Goal: Task Accomplishment & Management: Manage account settings

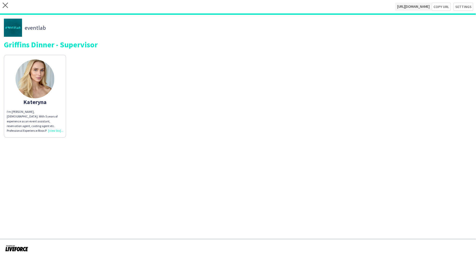
click at [1, 7] on div "close [URL][DOMAIN_NAME] Copy url Settings" at bounding box center [238, 7] width 476 height 15
click at [5, 6] on icon "close" at bounding box center [5, 5] width 5 height 5
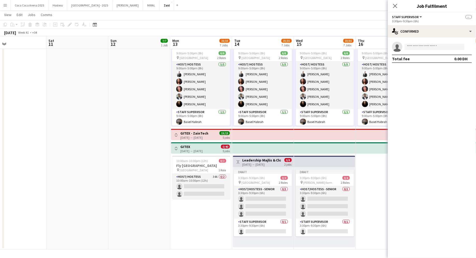
scroll to position [1, 0]
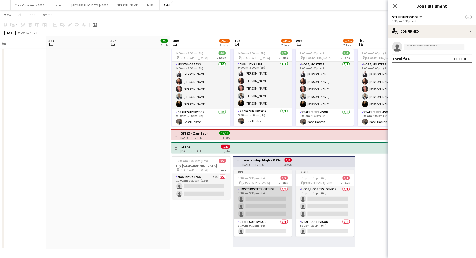
click at [280, 205] on app-card-role "Host/Hostess - Senior 0/3 3:30pm-9:30pm (6h) single-neutral-actions single-neut…" at bounding box center [263, 203] width 58 height 33
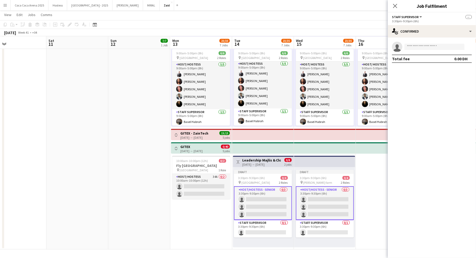
click at [385, 198] on app-date-cell "9:00am-5:00pm (8h) 6/6 pin [GEOGRAPHIC_DATA] 2 Roles Host/ Hostess [DATE] 9:00a…" at bounding box center [387, 121] width 62 height 257
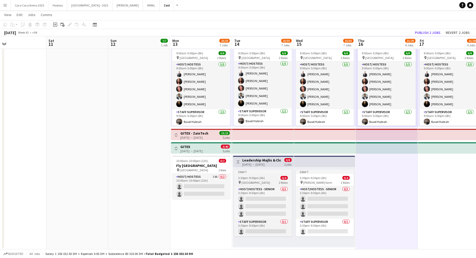
click at [272, 175] on app-job-card "Draft 3:30pm-9:30pm (6h) 0/4 pin [GEOGRAPHIC_DATA] 2 Roles Host/Hostess - Senio…" at bounding box center [263, 203] width 58 height 67
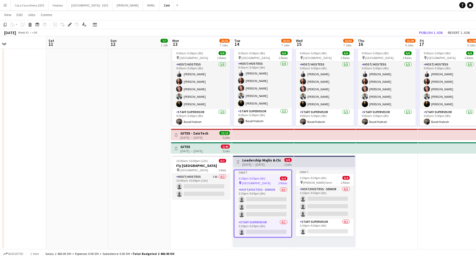
click at [361, 194] on app-date-cell "9:00am-5:00pm (8h) 6/6 pin [GEOGRAPHIC_DATA] 2 Roles Host/ Hostess [DATE] 9:00a…" at bounding box center [387, 121] width 62 height 257
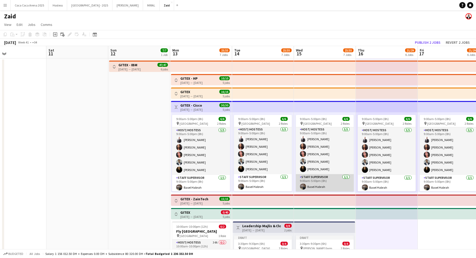
scroll to position [65, 0]
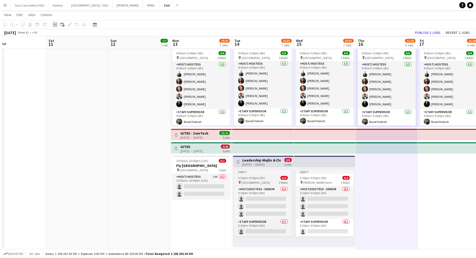
click at [259, 169] on div "Draft 3:30pm-9:30pm (6h) 0/4 pin [GEOGRAPHIC_DATA] 2 Roles Host/Hostess - Senio…" at bounding box center [263, 207] width 61 height 80
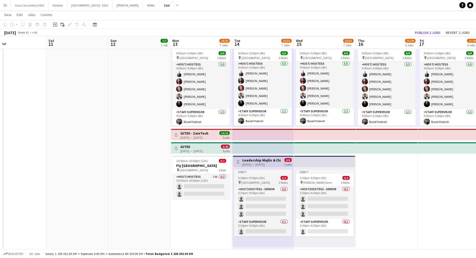
click at [277, 179] on div "3:30pm-9:30pm (6h) 0/4" at bounding box center [263, 178] width 58 height 4
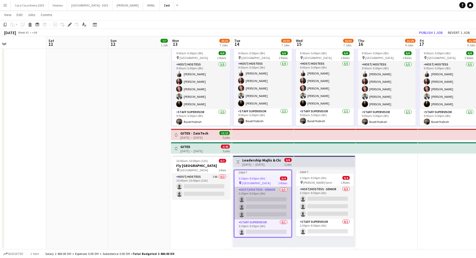
click at [277, 201] on app-card-role "Host/Hostess - Senior 0/3 3:30pm-9:30pm (6h) single-neutral-actions single-neut…" at bounding box center [263, 203] width 57 height 33
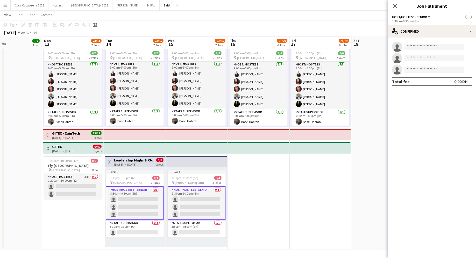
scroll to position [0, 143]
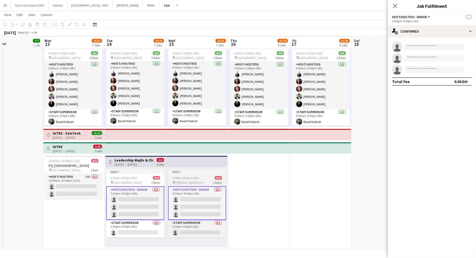
click at [217, 176] on app-job-card "Draft 3:30pm-9:30pm (6h) 0/4 pin [PERSON_NAME][GEOGRAPHIC_DATA] 2 Roles Host/Ho…" at bounding box center [197, 204] width 58 height 68
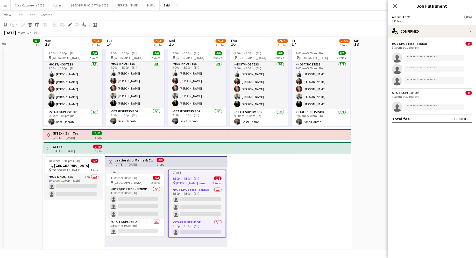
click at [259, 199] on app-date-cell "9:00am-5:00pm (8h) 6/6 pin [GEOGRAPHIC_DATA] 2 Roles Host/ Hostess [DATE] 9:00a…" at bounding box center [259, 121] width 62 height 257
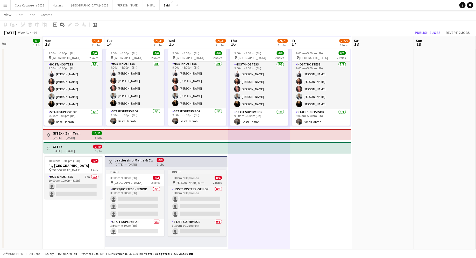
click at [196, 173] on div "Draft" at bounding box center [197, 172] width 58 height 4
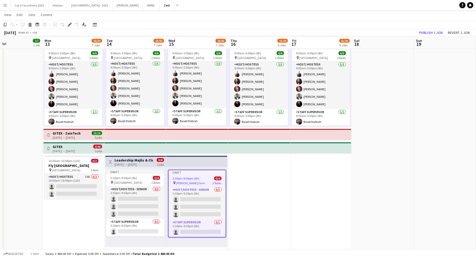
click at [268, 187] on app-date-cell "9:00am-5:00pm (8h) 6/6 pin [GEOGRAPHIC_DATA] 2 Roles Host/ Hostess [DATE] 9:00a…" at bounding box center [259, 121] width 62 height 257
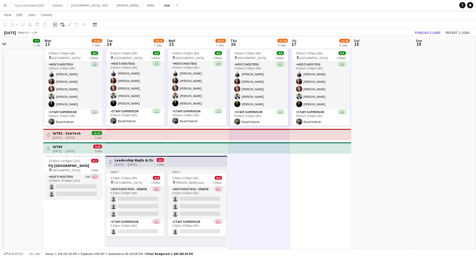
click at [206, 158] on app-top-bar at bounding box center [196, 161] width 61 height 11
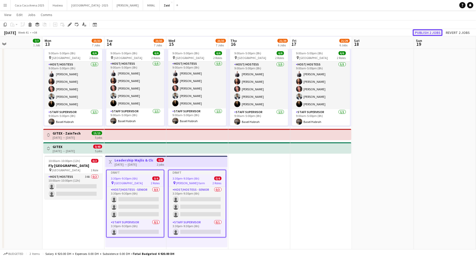
click at [433, 32] on button "Publish 2 jobs" at bounding box center [428, 32] width 30 height 7
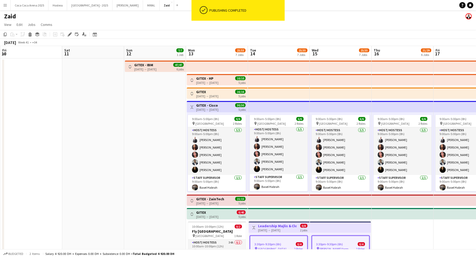
scroll to position [0, 0]
click at [195, 104] on button "Toggle View" at bounding box center [192, 107] width 6 height 6
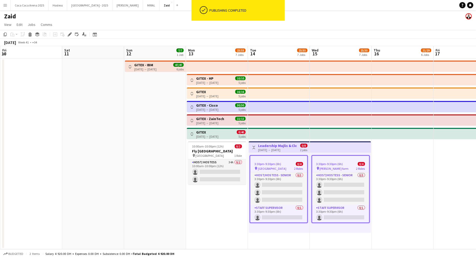
click at [218, 136] on div "[DATE] → [DATE]" at bounding box center [207, 137] width 22 height 4
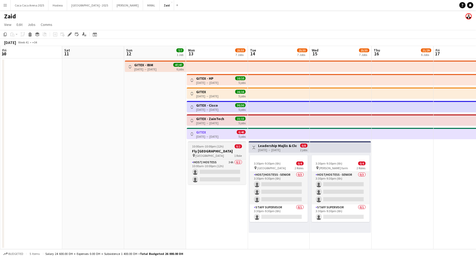
click at [210, 148] on span "10:00am-10:00pm (12h)" at bounding box center [208, 147] width 32 height 4
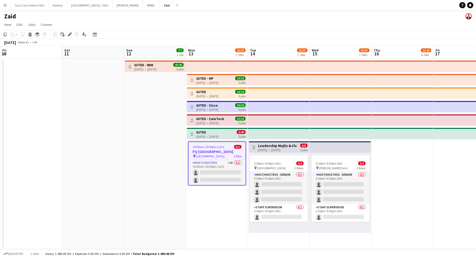
click at [190, 134] on app-icon "Toggle View" at bounding box center [192, 134] width 4 height 4
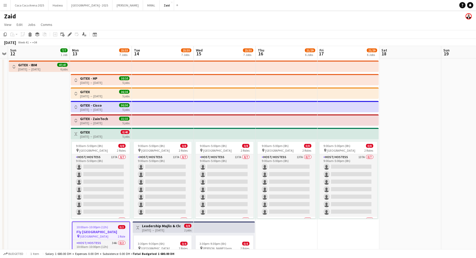
click at [18, 63] on h3 "GITEX - IBM" at bounding box center [29, 65] width 22 height 5
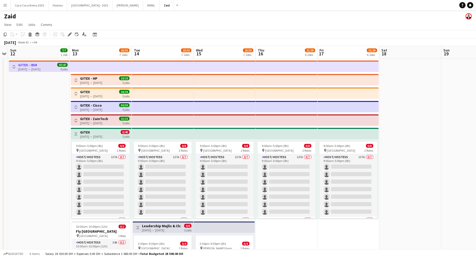
click at [15, 64] on button "Toggle View" at bounding box center [14, 67] width 6 height 6
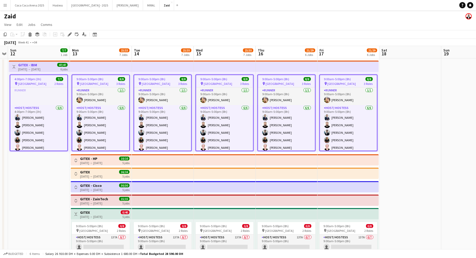
click at [15, 64] on button "Toggle View" at bounding box center [14, 67] width 6 height 6
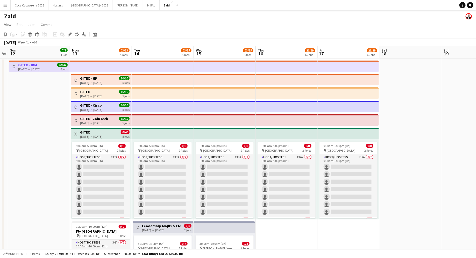
click at [76, 82] on button "Toggle View" at bounding box center [76, 80] width 6 height 6
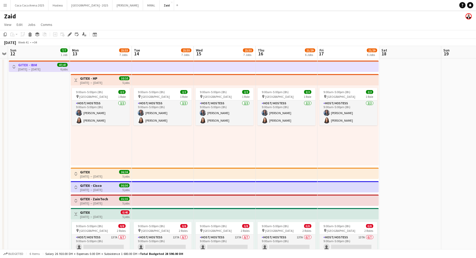
click at [74, 80] on app-icon "Toggle View" at bounding box center [76, 81] width 4 height 4
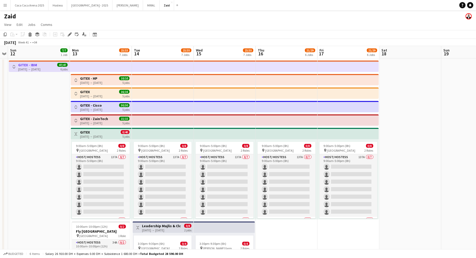
click at [76, 79] on app-icon "Toggle View" at bounding box center [76, 81] width 4 height 4
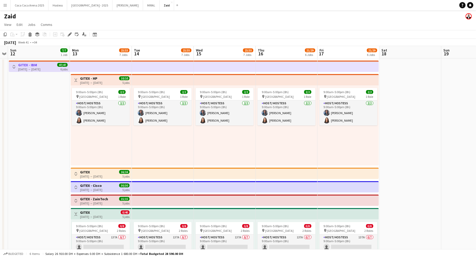
click at [76, 79] on app-icon "Toggle View" at bounding box center [76, 81] width 4 height 4
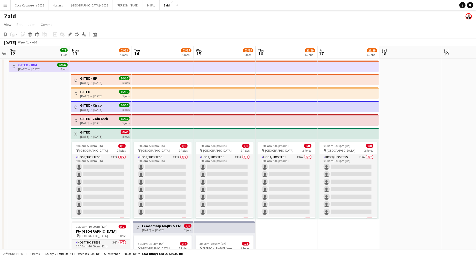
click at [77, 130] on div "Toggle View GITEX [DATE] → [DATE] 0/40 5 jobs" at bounding box center [101, 134] width 57 height 9
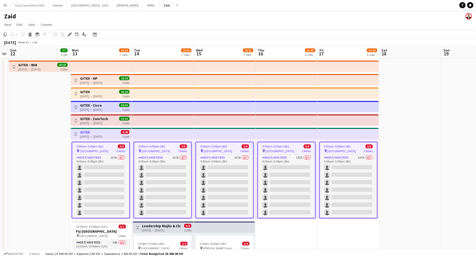
click at [76, 134] on app-icon "Toggle View" at bounding box center [76, 134] width 4 height 4
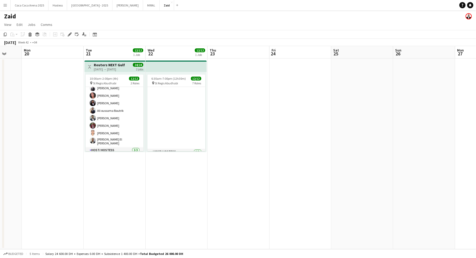
scroll to position [172, 0]
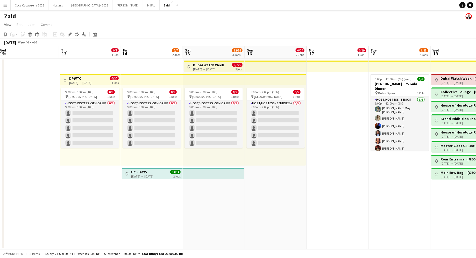
click at [127, 171] on button "Toggle View" at bounding box center [127, 174] width 6 height 6
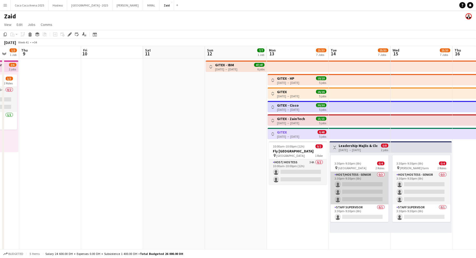
click at [364, 195] on app-card-role "Host/Hostess - Senior 0/3 3:30pm-9:30pm (6h) single-neutral-actions single-neut…" at bounding box center [360, 188] width 58 height 33
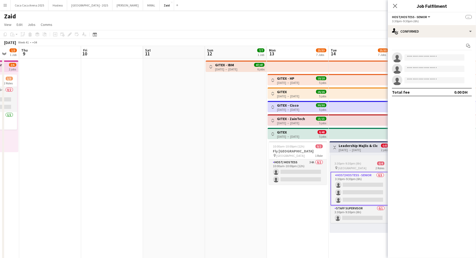
click at [362, 168] on span "[GEOGRAPHIC_DATA]" at bounding box center [352, 168] width 29 height 4
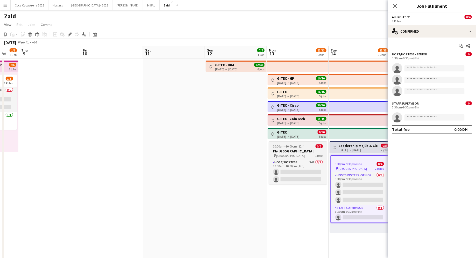
click at [305, 153] on h3 "Fly [GEOGRAPHIC_DATA]" at bounding box center [298, 151] width 58 height 5
